Goal: Transaction & Acquisition: Purchase product/service

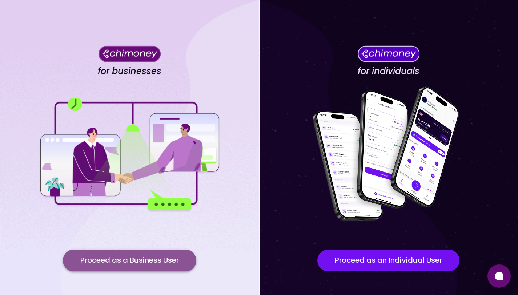
click at [136, 264] on button "Proceed as a Business User" at bounding box center [129, 261] width 133 height 22
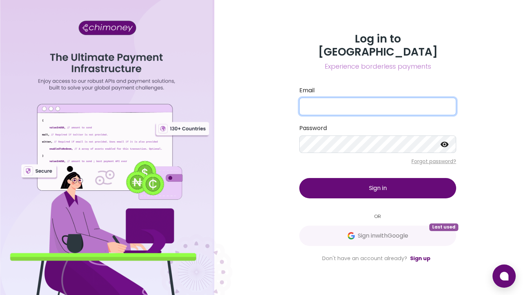
type input "[EMAIL_ADDRESS][DOMAIN_NAME]"
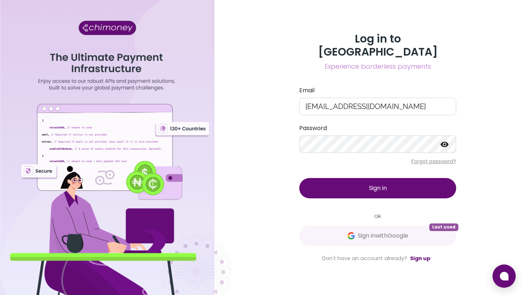
click at [358, 180] on button "Sign in" at bounding box center [377, 188] width 157 height 20
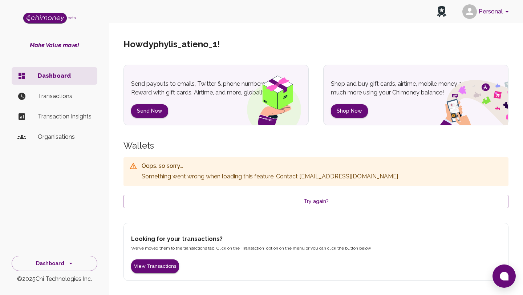
click at [67, 94] on p "Transactions" at bounding box center [65, 96] width 54 height 9
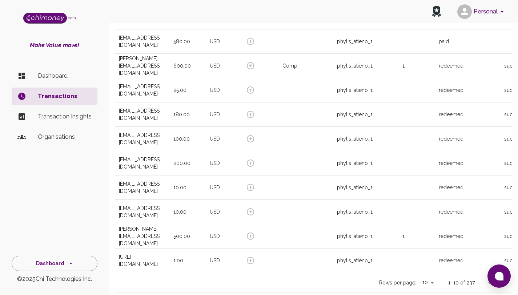
scroll to position [135, 0]
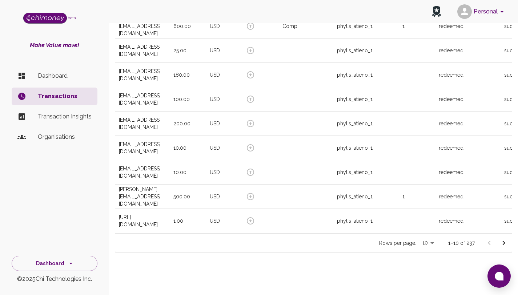
drag, startPoint x: 523, startPoint y: 76, endPoint x: 523, endPoint y: 57, distance: 18.9
click at [518, 73] on html "Personal beta Make Value move! Dashboard Transactions Transaction Insights Orga…" at bounding box center [259, 83] width 518 height 424
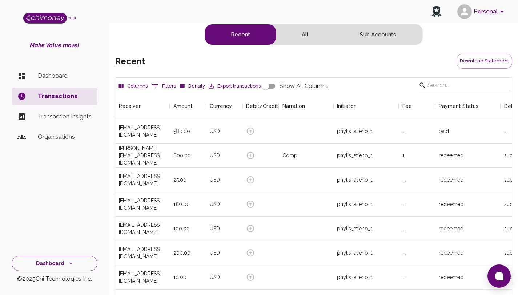
click at [75, 268] on button "Dashboard" at bounding box center [55, 264] width 86 height 16
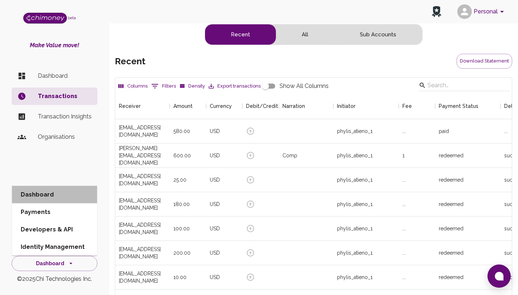
click at [51, 199] on li "Dashboard" at bounding box center [54, 194] width 85 height 17
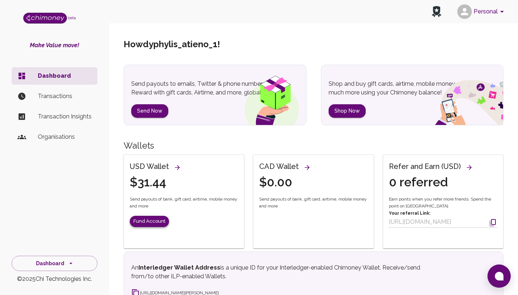
click at [153, 218] on button "Fund Account" at bounding box center [149, 221] width 39 height 11
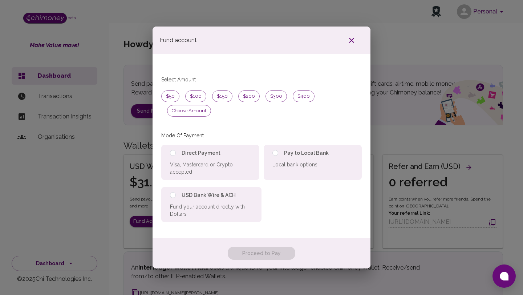
click at [254, 188] on div "USD Bank Wire & ACH Fund your account directly with Dollars" at bounding box center [211, 204] width 100 height 35
radio input "true"
click at [350, 45] on icon "button" at bounding box center [351, 40] width 9 height 9
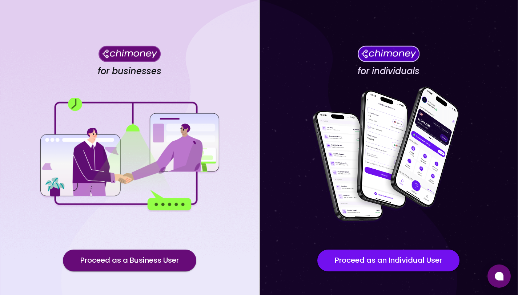
click at [136, 277] on div "for businesses Proceed as a Business User" at bounding box center [129, 164] width 259 height 329
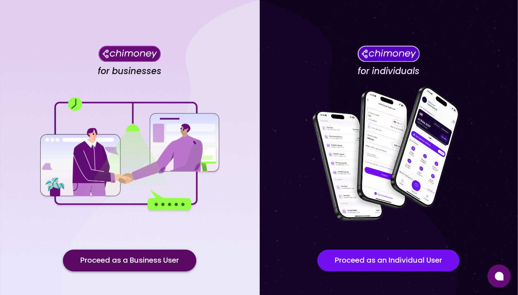
click at [136, 264] on button "Proceed as a Business User" at bounding box center [129, 261] width 133 height 22
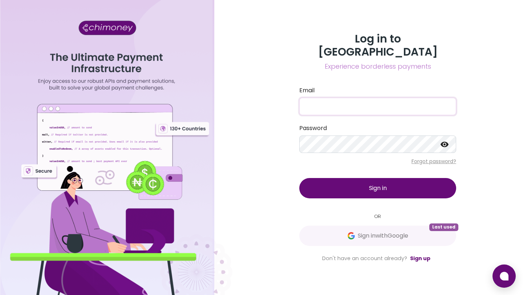
click at [358, 100] on input "Email" at bounding box center [377, 106] width 157 height 17
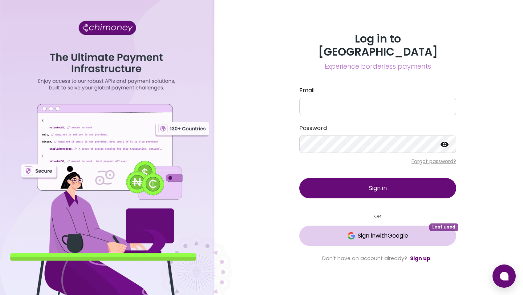
click at [368, 234] on button "Sign in with Google Last used" at bounding box center [377, 236] width 157 height 20
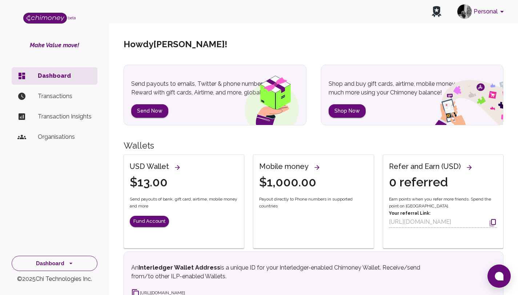
click at [67, 267] on icon "side nav" at bounding box center [70, 263] width 7 height 7
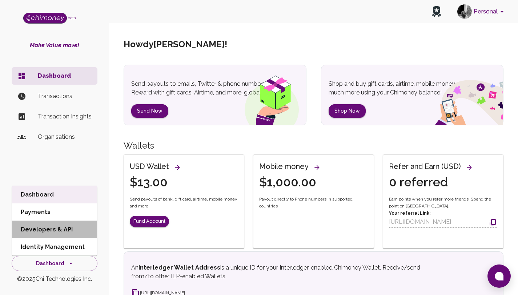
click at [59, 226] on li "Developers & API" at bounding box center [54, 229] width 85 height 17
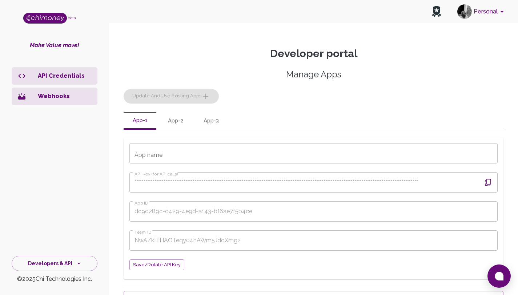
click at [486, 184] on icon "button" at bounding box center [488, 182] width 6 height 7
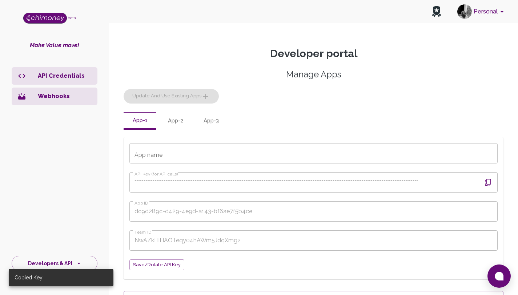
click at [388, 85] on div "Manage Apps Update and use existing apps" at bounding box center [314, 86] width 380 height 35
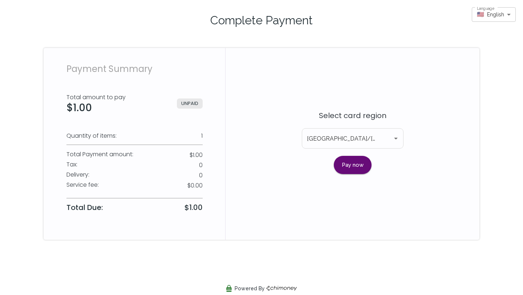
click at [501, 141] on div "Complete Payment Payment Summary Total amount to pay $1.00 UNPAID Quantity of i…" at bounding box center [262, 120] width 480 height 240
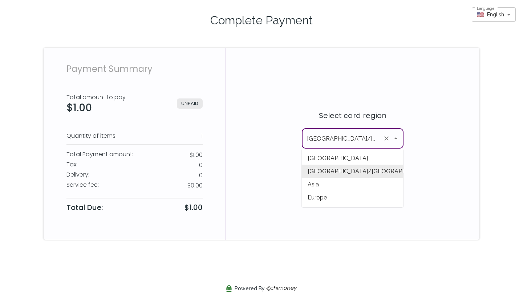
click at [342, 134] on input "Americas/Canada" at bounding box center [342, 139] width 75 height 14
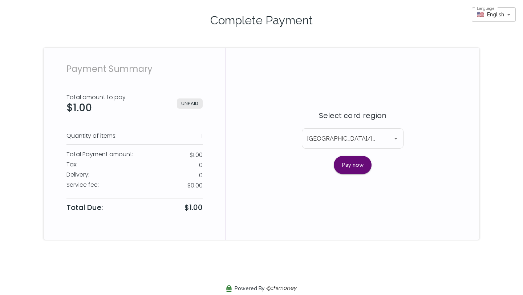
click at [475, 162] on div "Select card region Americas/Canada ​ Pay now" at bounding box center [353, 144] width 254 height 192
